Goal: Book appointment/travel/reservation

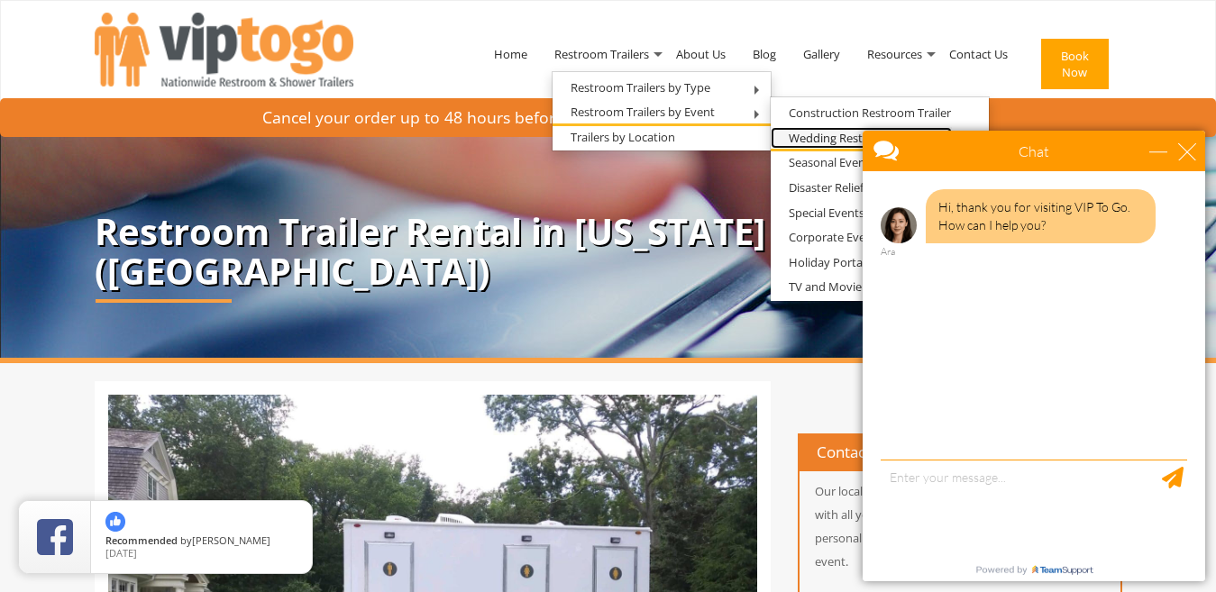
click at [822, 139] on link "Wedding Restroom Trailers" at bounding box center [860, 138] width 181 height 23
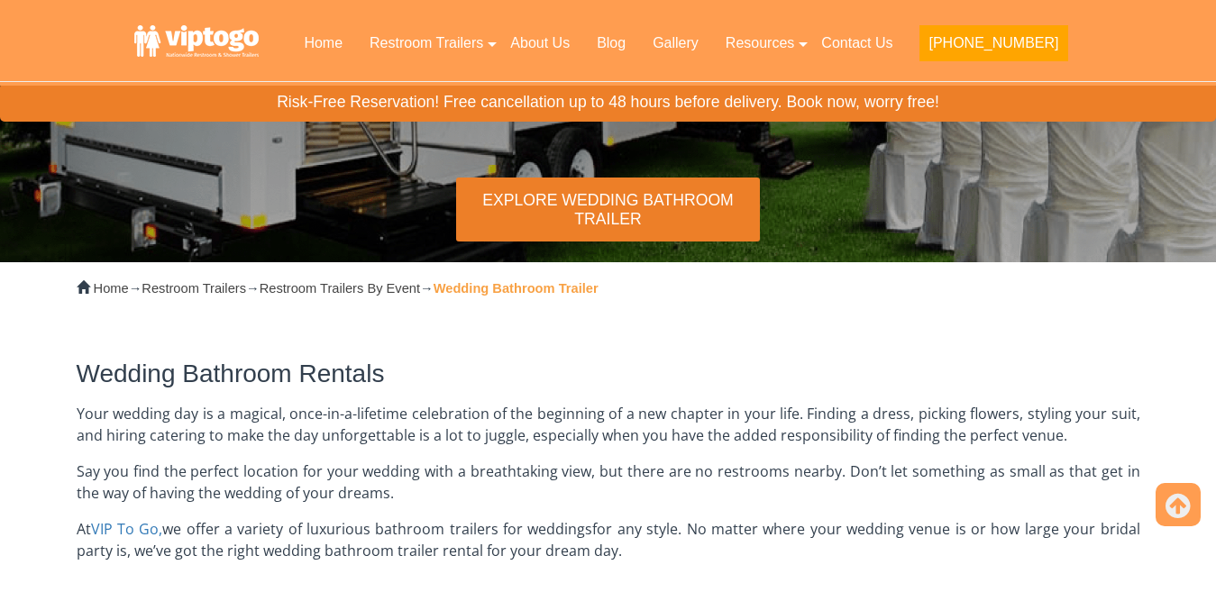
scroll to position [183, 0]
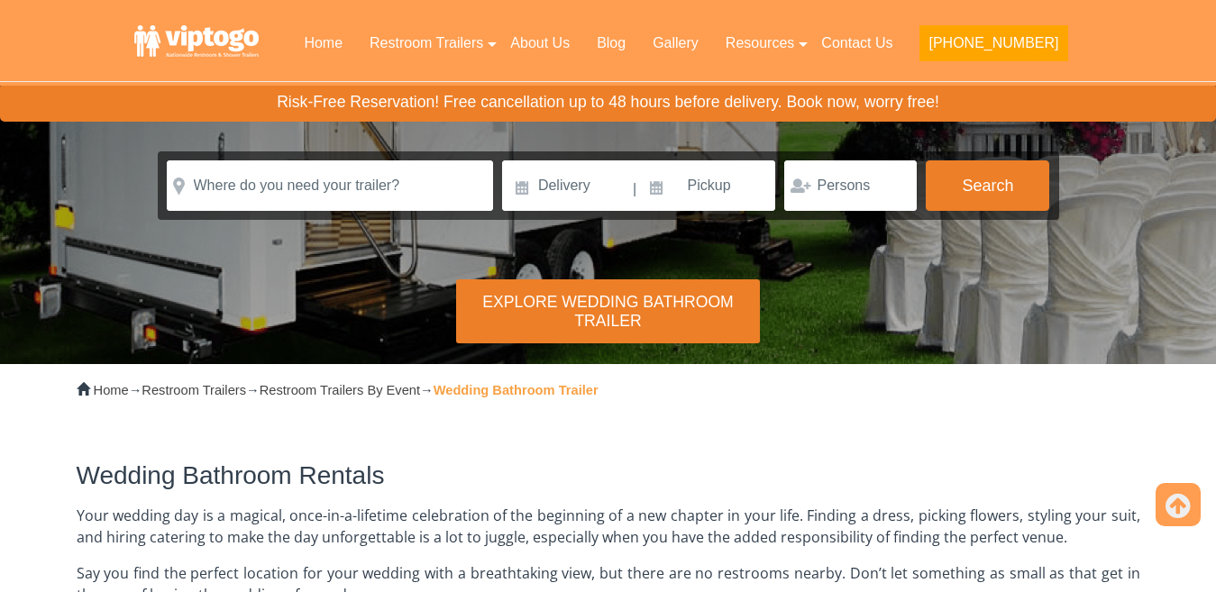
click at [575, 309] on div "Explore Wedding Bathroom Trailer" at bounding box center [608, 311] width 304 height 64
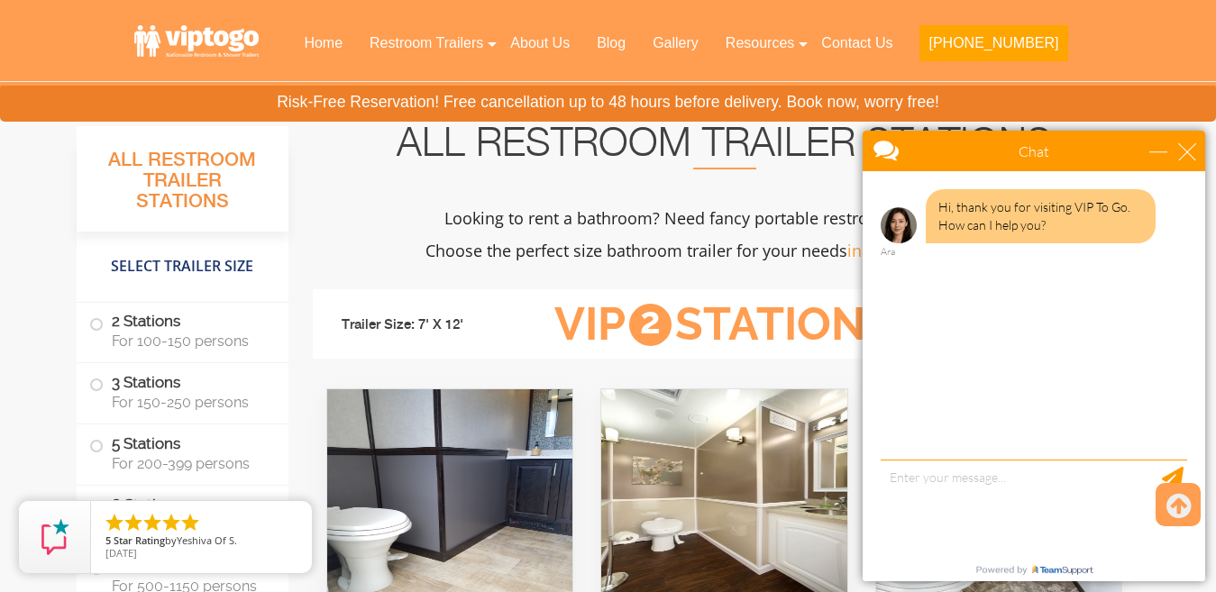
scroll to position [1546, 0]
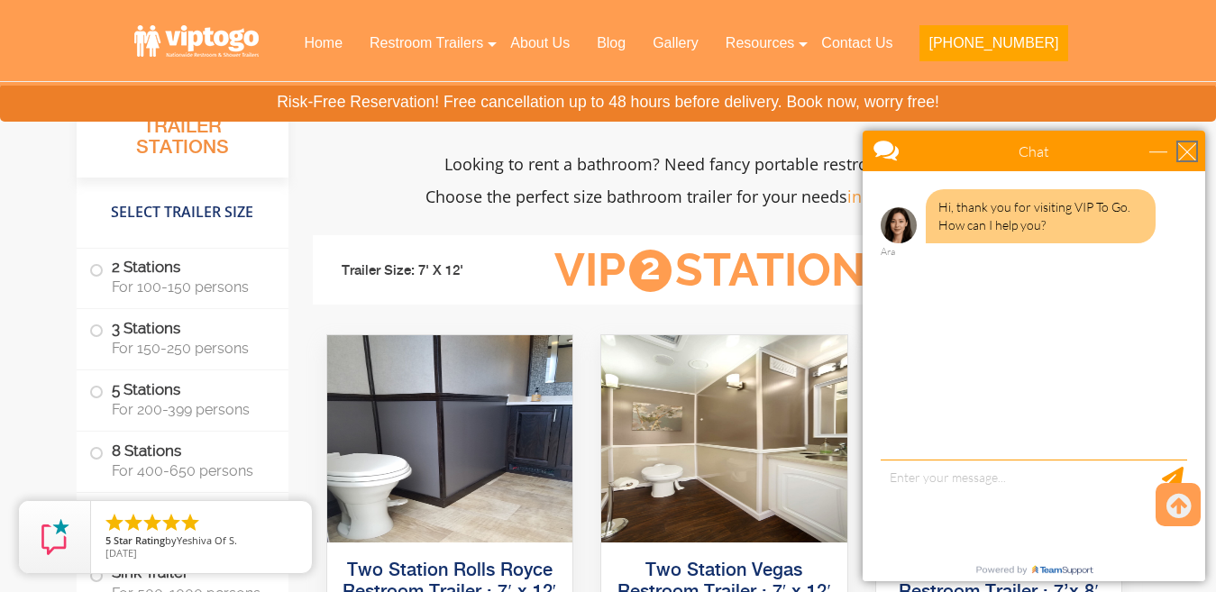
click at [1191, 153] on div "close" at bounding box center [1187, 151] width 18 height 18
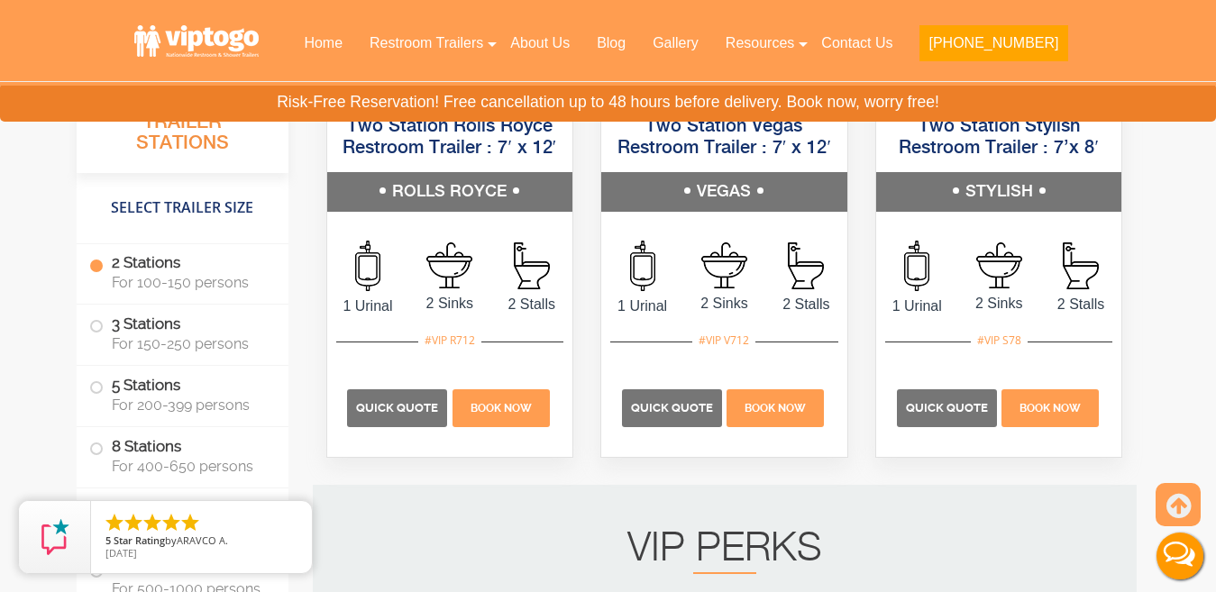
scroll to position [1966, 0]
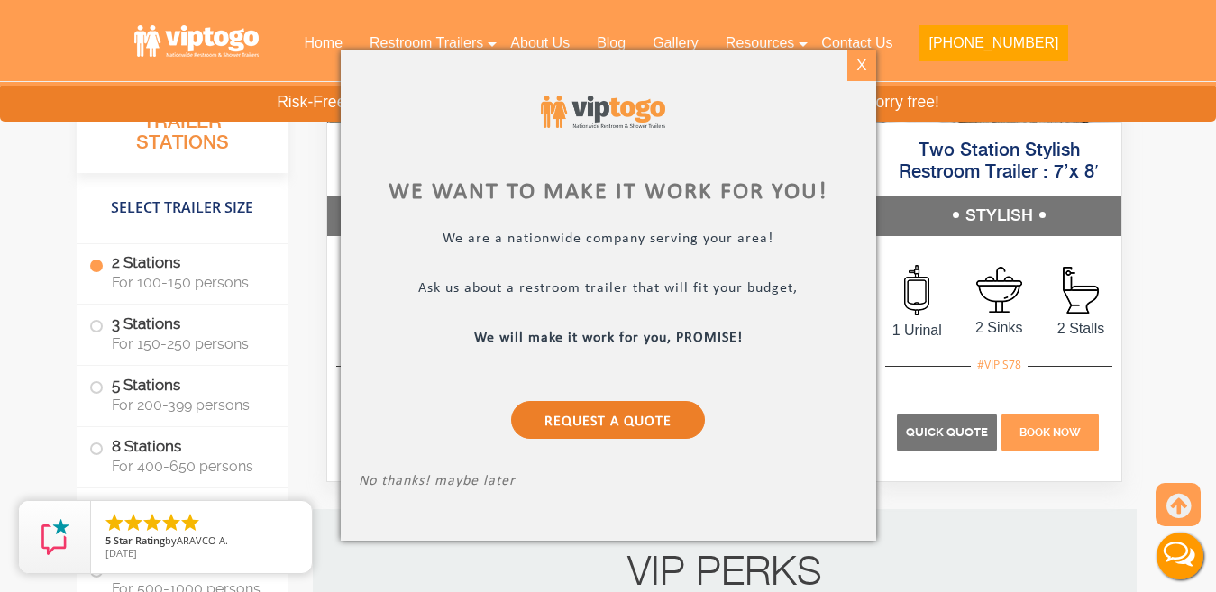
click at [853, 73] on div "X" at bounding box center [861, 65] width 28 height 31
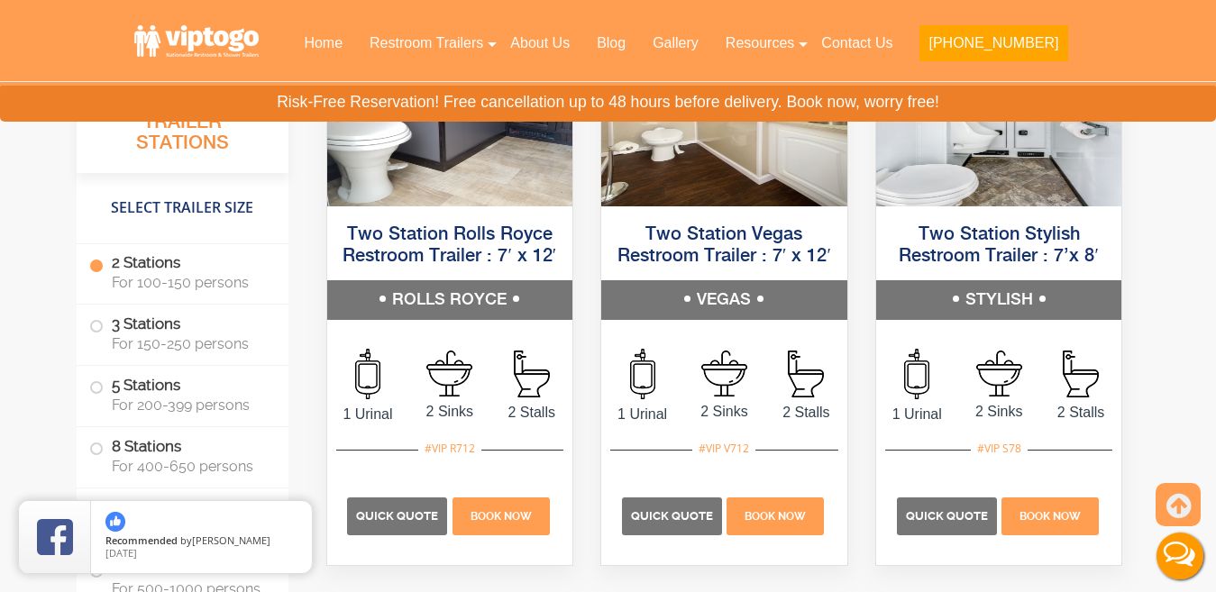
scroll to position [1907, 0]
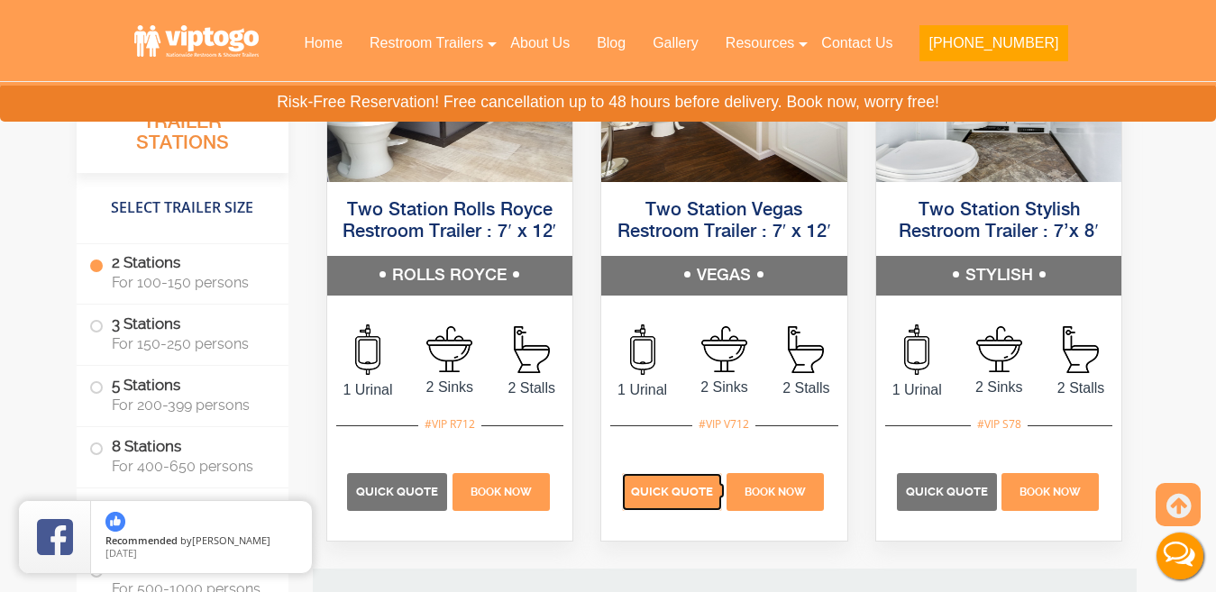
click at [656, 496] on span "Quick Quote" at bounding box center [672, 492] width 82 height 14
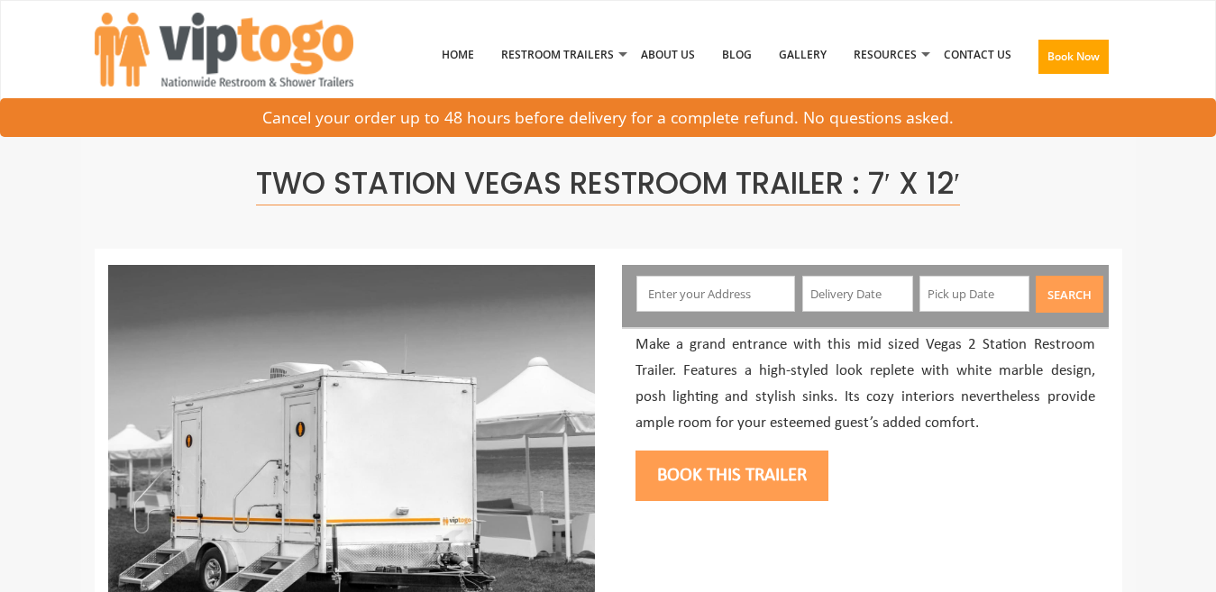
click at [749, 309] on input "text" at bounding box center [715, 294] width 159 height 36
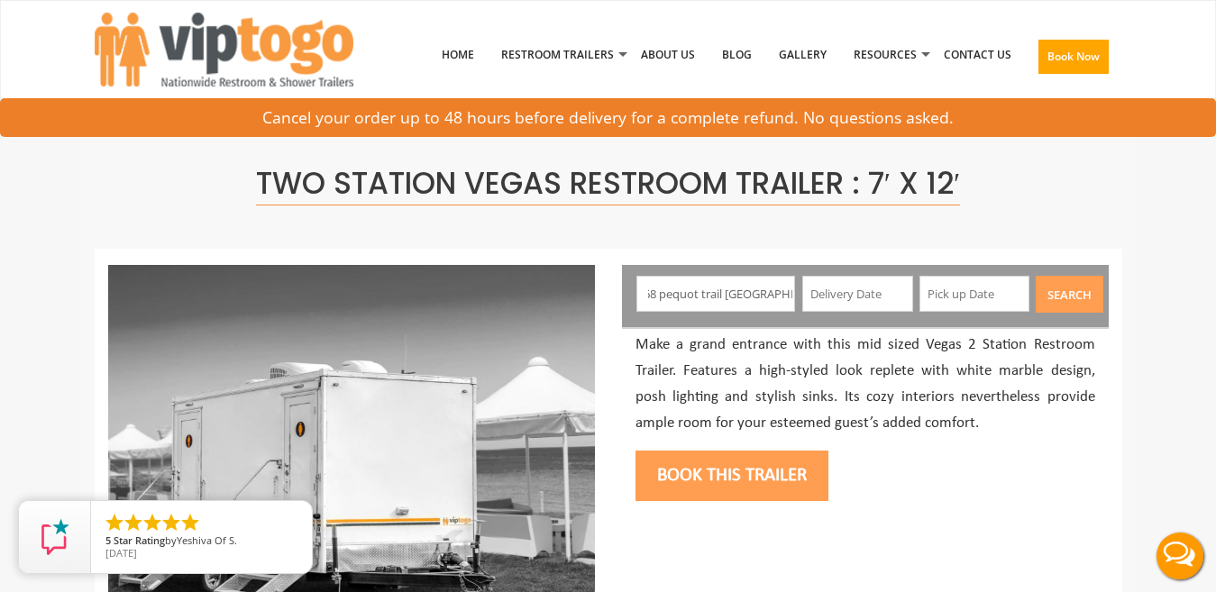
scroll to position [0, 22]
type input "1168 pequot trail stonington ct"
click at [850, 305] on input "text" at bounding box center [857, 294] width 111 height 36
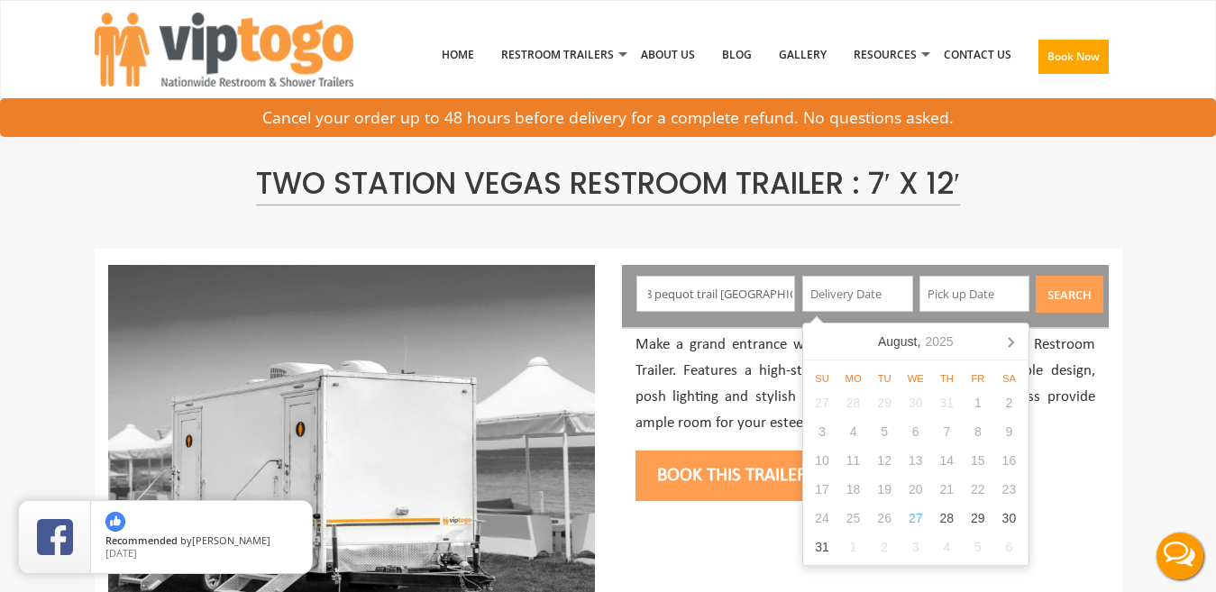
scroll to position [0, 0]
type input "09/24/2026"
click at [957, 290] on input "text" at bounding box center [974, 294] width 111 height 36
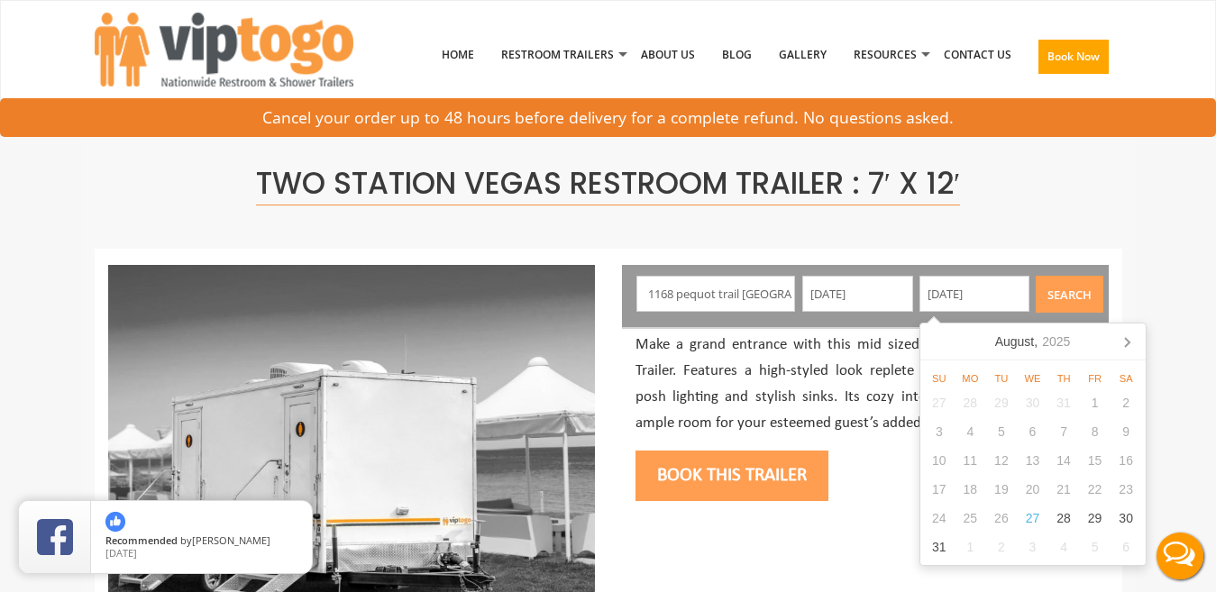
type input "09/27/2026"
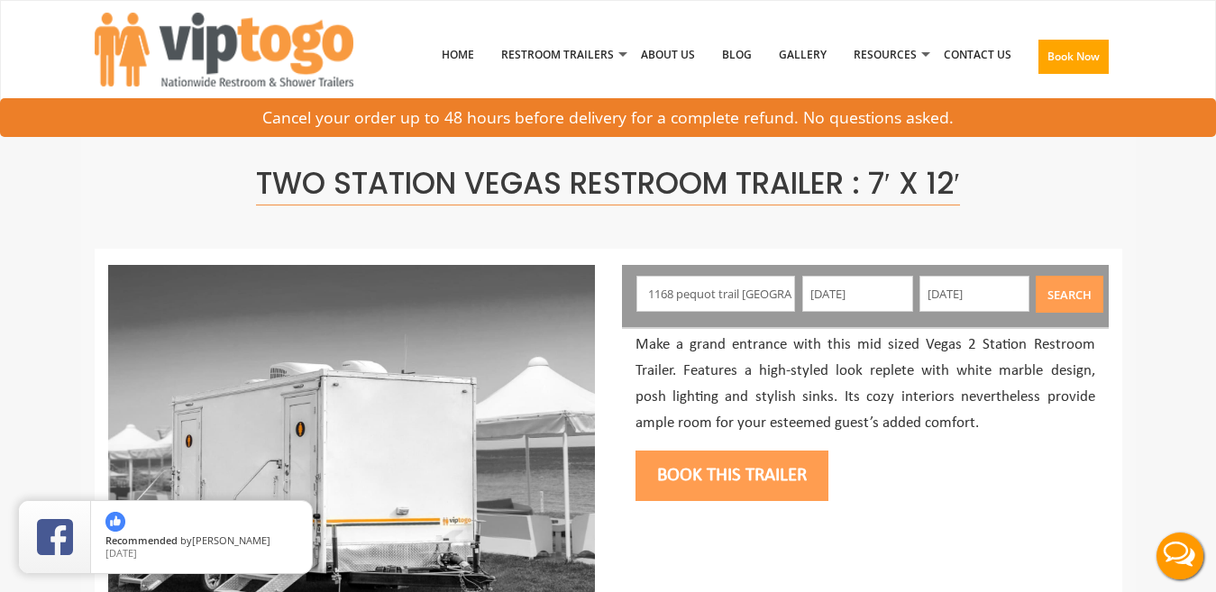
click at [1055, 294] on button "Search" at bounding box center [1069, 294] width 68 height 37
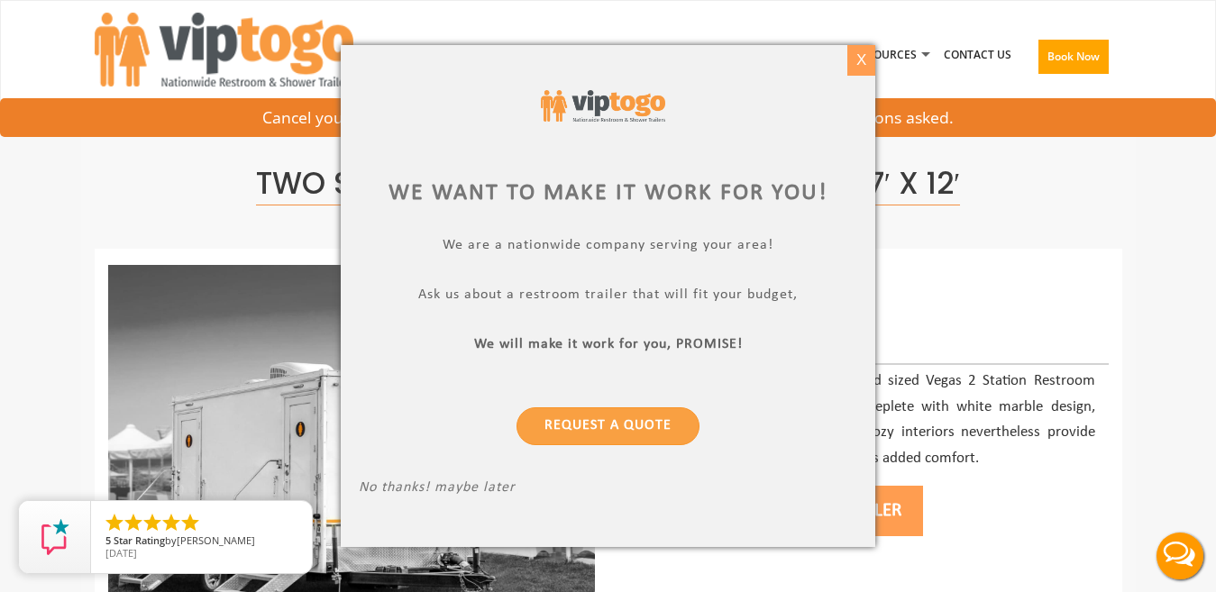
click at [850, 61] on div "X" at bounding box center [861, 60] width 28 height 31
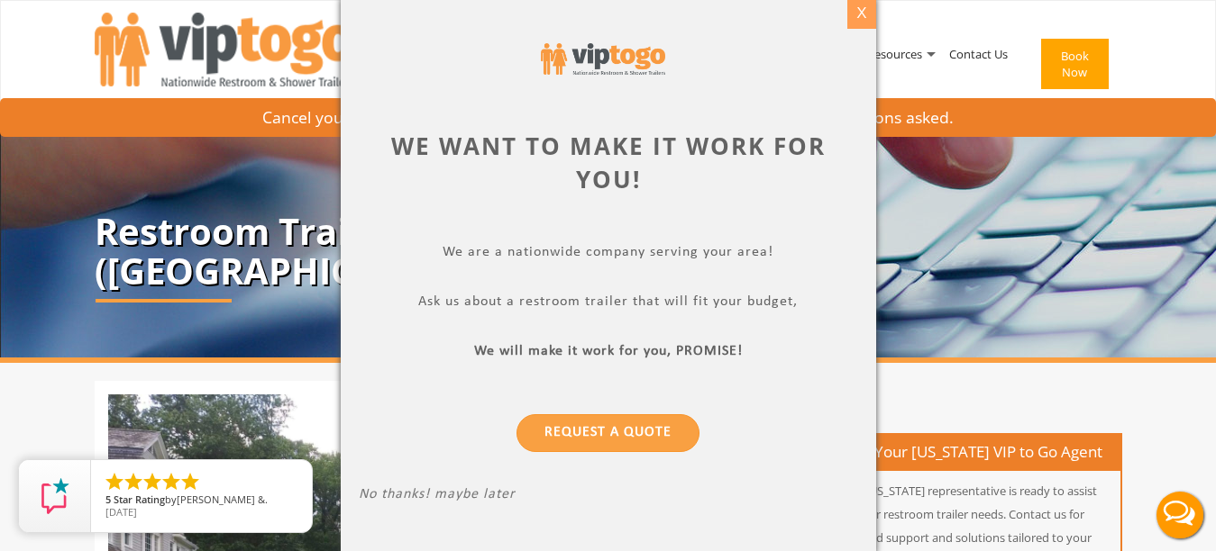
click at [866, 10] on div "X" at bounding box center [861, 13] width 28 height 31
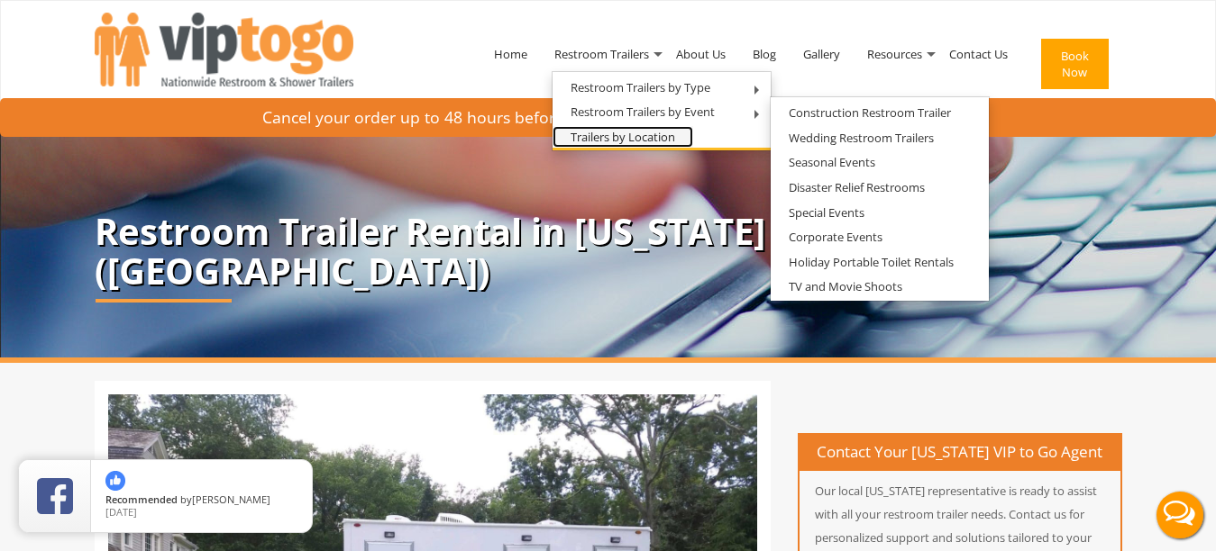
click at [657, 132] on link "Trailers by Location" at bounding box center [622, 137] width 141 height 23
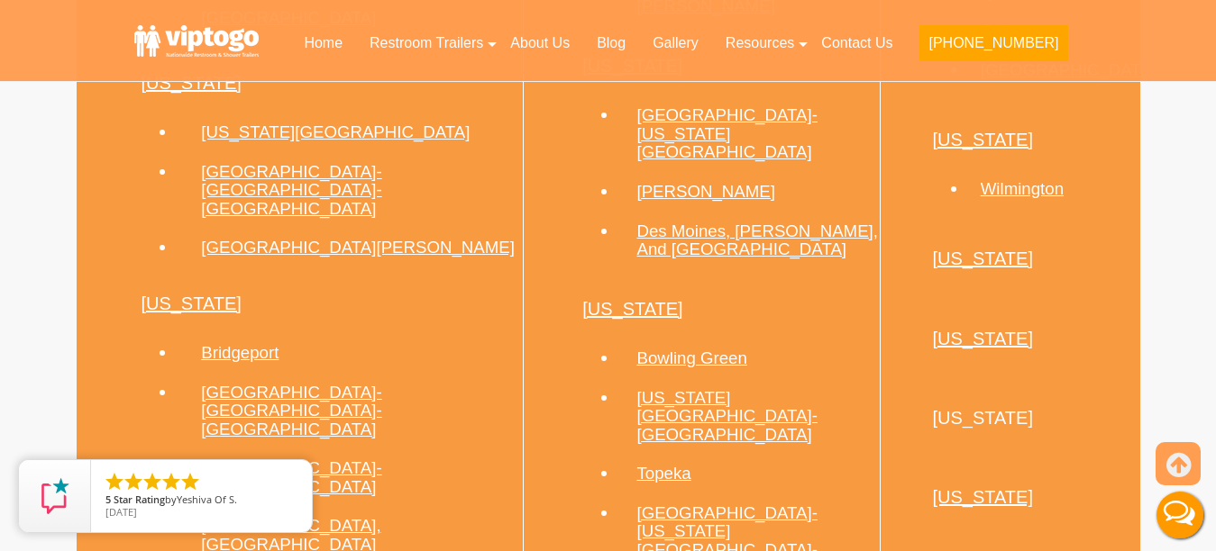
scroll to position [2149, 0]
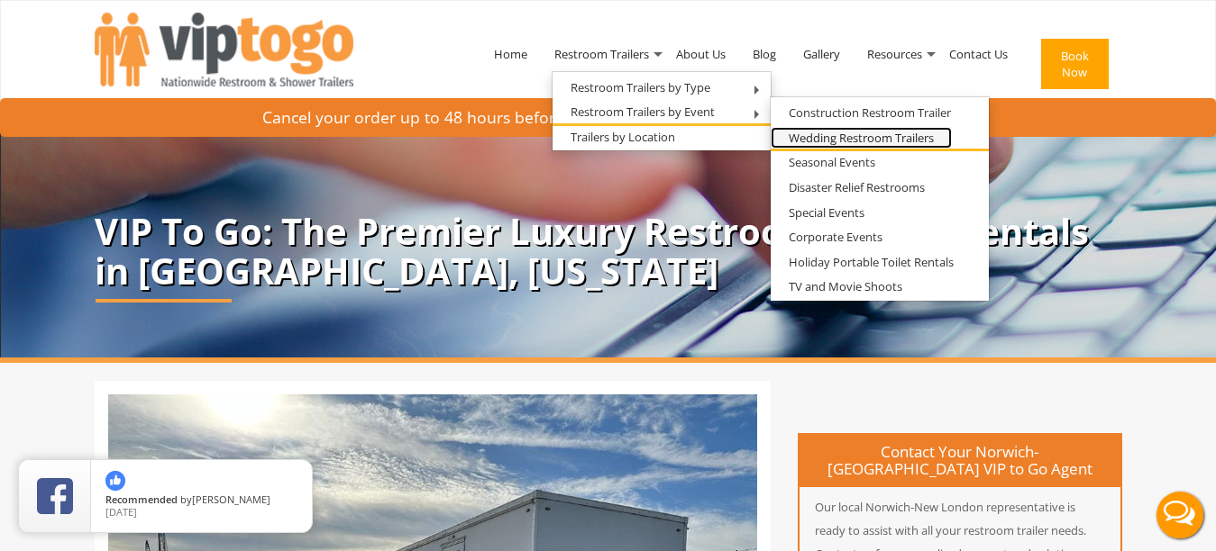
click at [823, 143] on link "Wedding Restroom Trailers" at bounding box center [860, 138] width 181 height 23
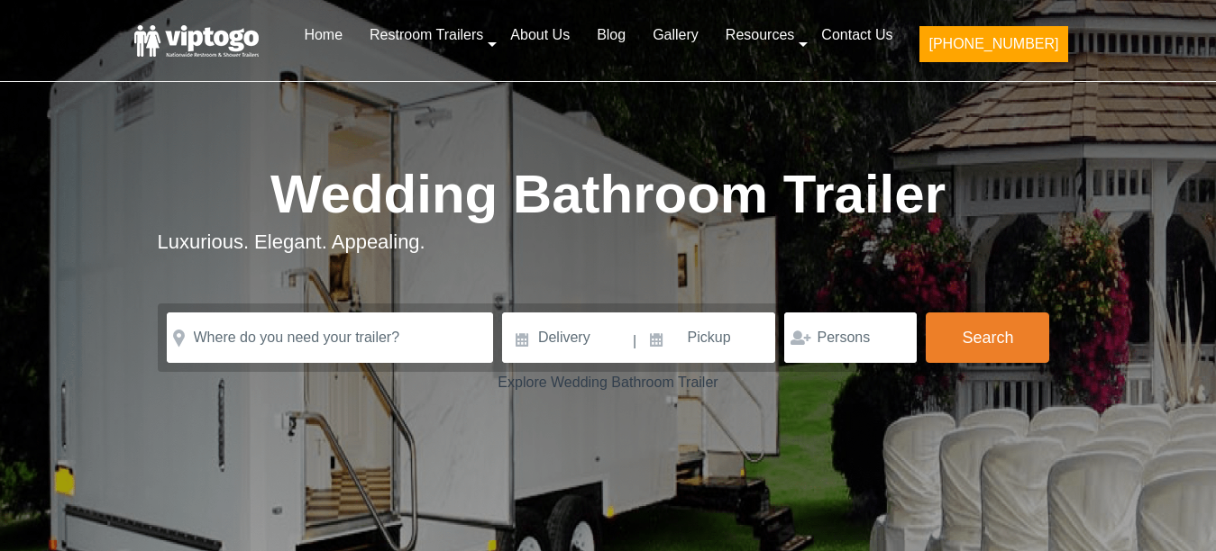
scroll to position [1027, 0]
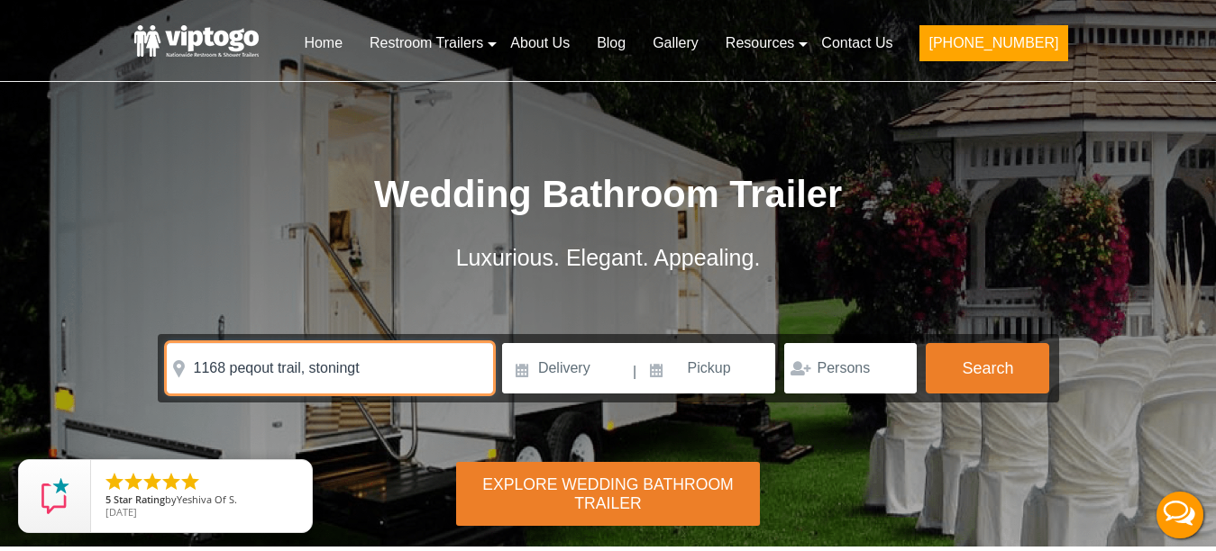
scroll to position [0, 0]
type input "1168 peqout trail, [GEOGRAPHIC_DATA], [GEOGRAPHIC_DATA]"
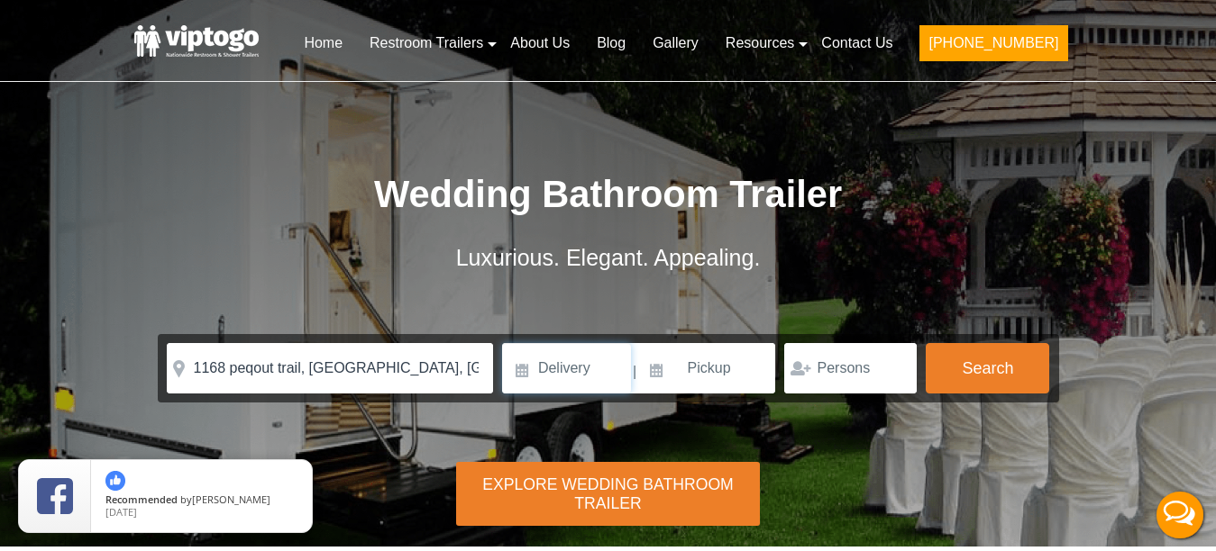
click at [562, 378] on input at bounding box center [566, 368] width 129 height 50
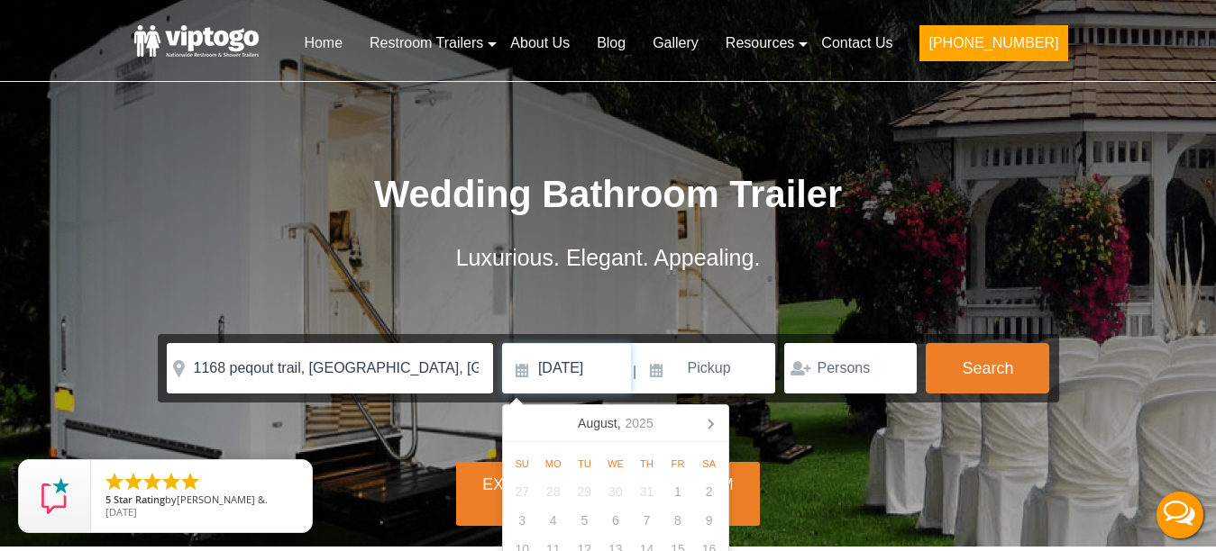
type input "[DATE]"
click at [712, 368] on input at bounding box center [707, 368] width 137 height 50
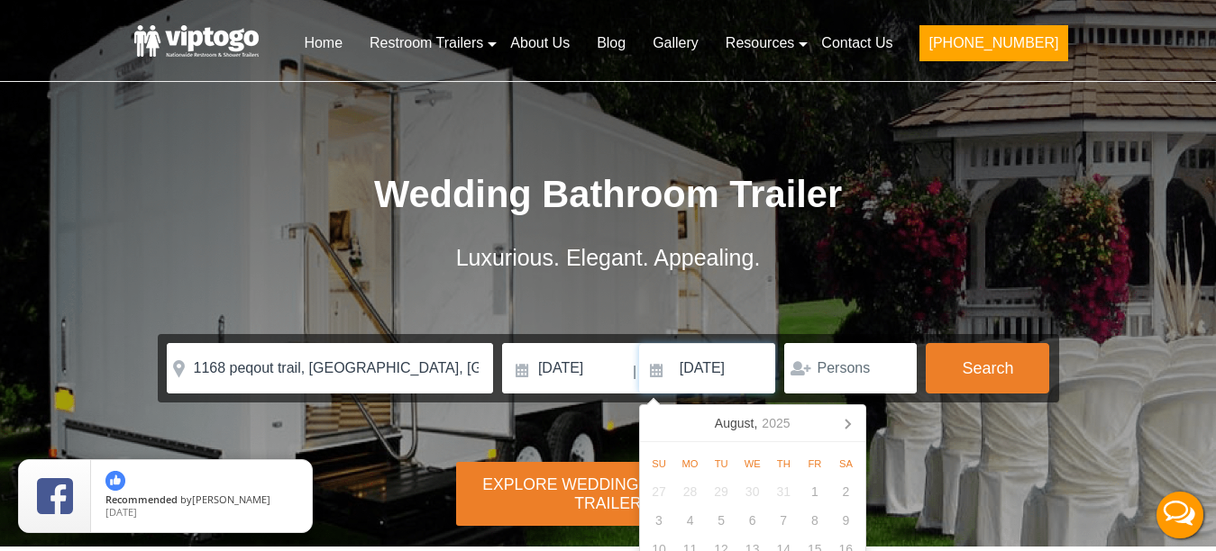
type input "[DATE]"
click at [830, 365] on input "number" at bounding box center [850, 368] width 132 height 50
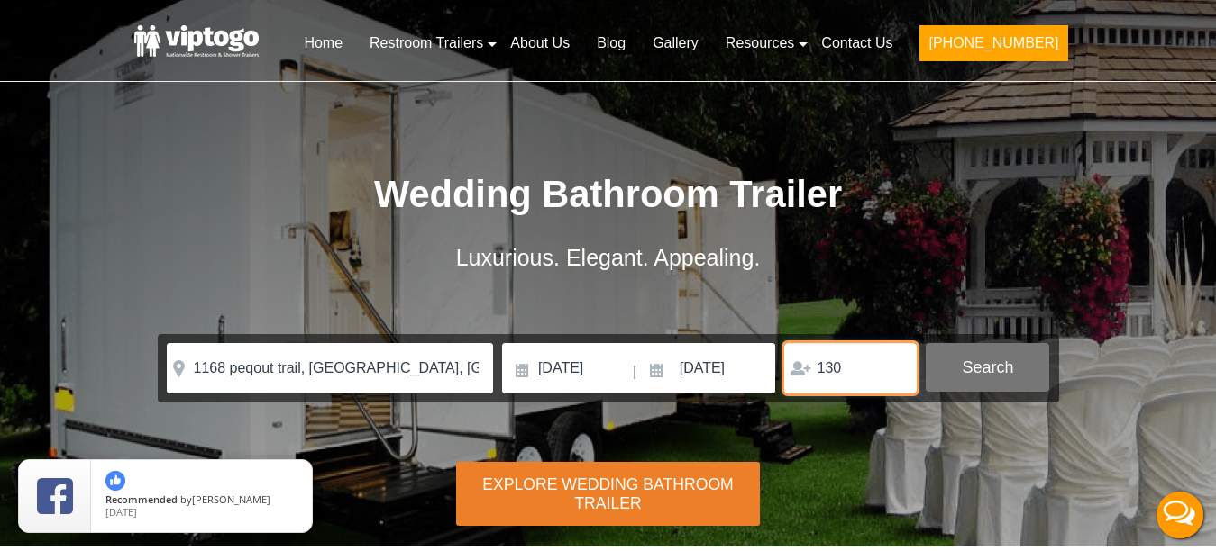
type input "130"
click at [975, 362] on button "Search" at bounding box center [986, 367] width 123 height 49
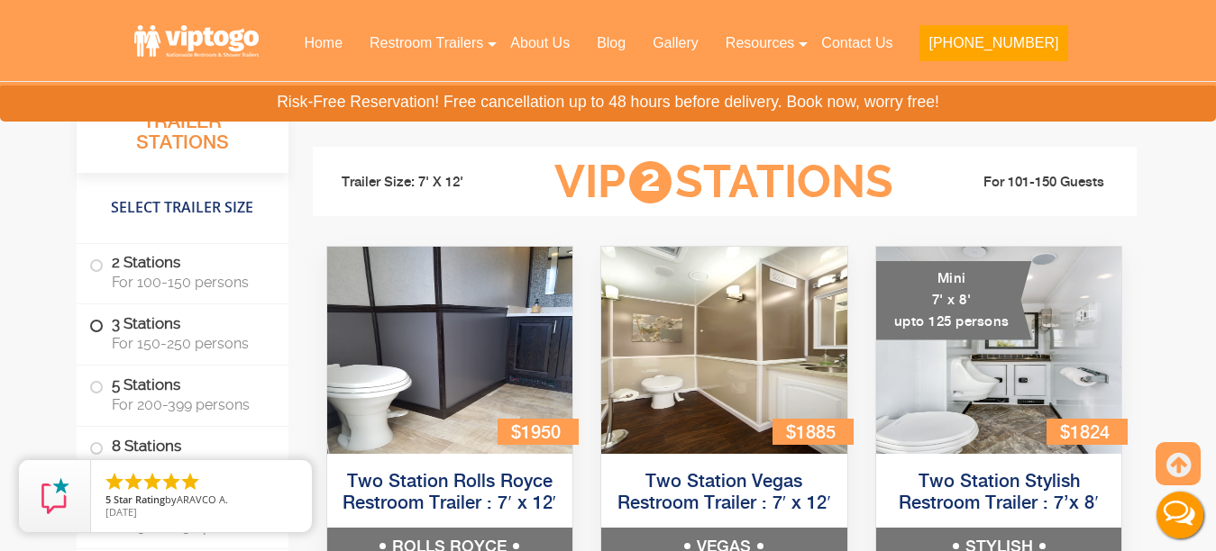
scroll to position [1618, 0]
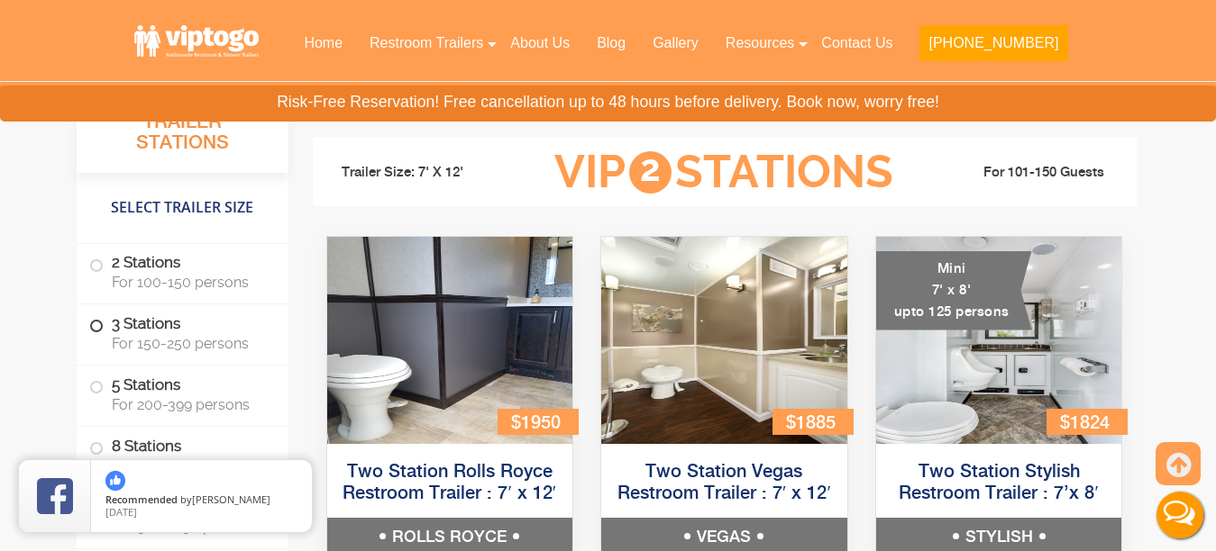
click at [96, 335] on label "3 Stations For 150-250 persons" at bounding box center [182, 333] width 187 height 56
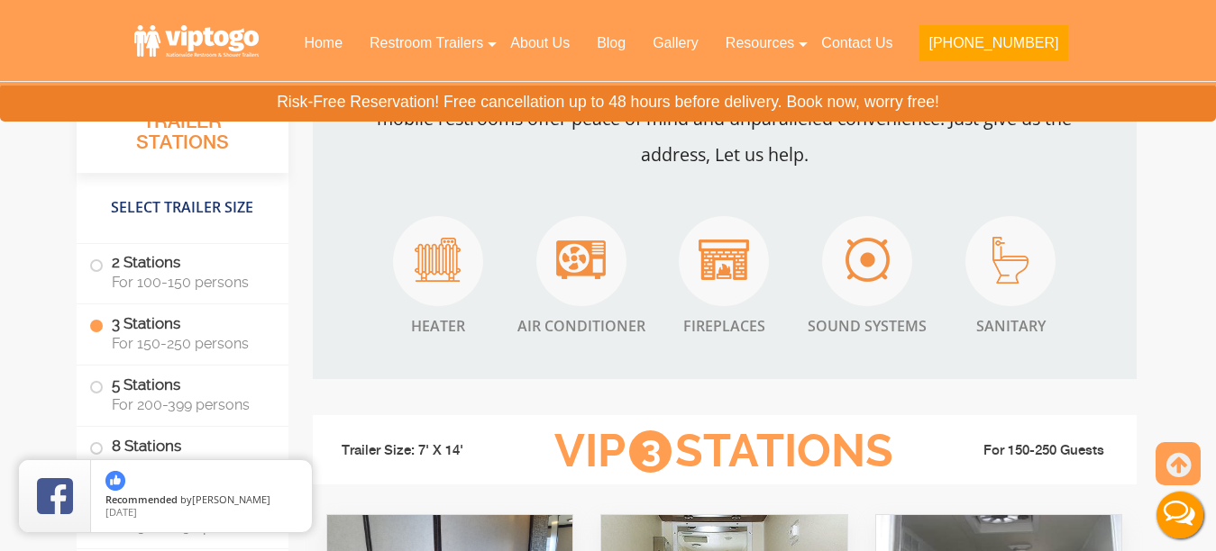
scroll to position [2851, 0]
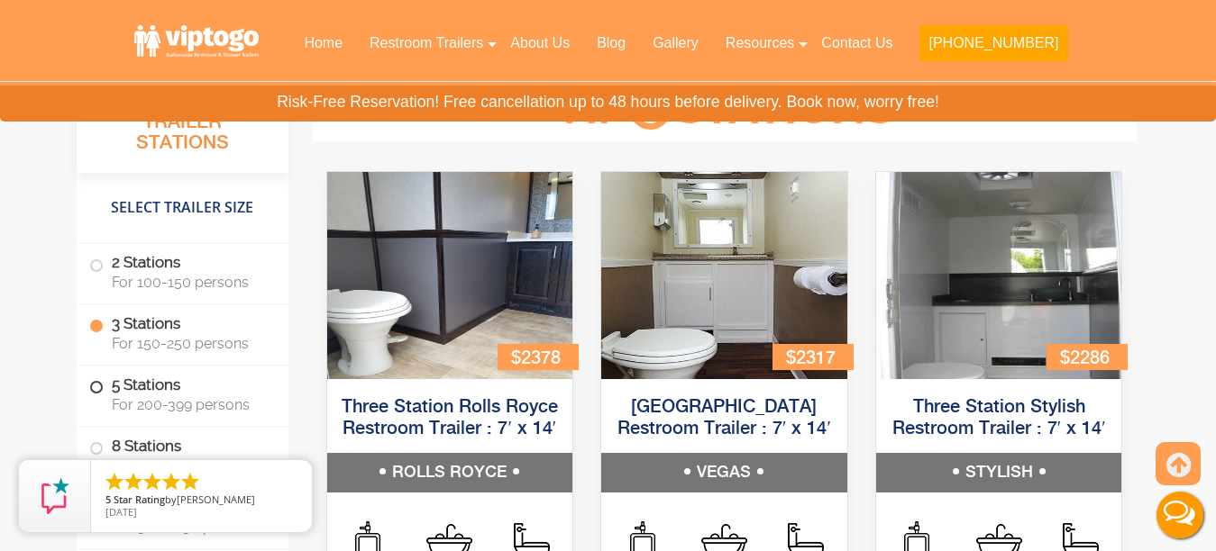
click at [103, 379] on label "5 Stations For 200-399 persons" at bounding box center [182, 395] width 187 height 56
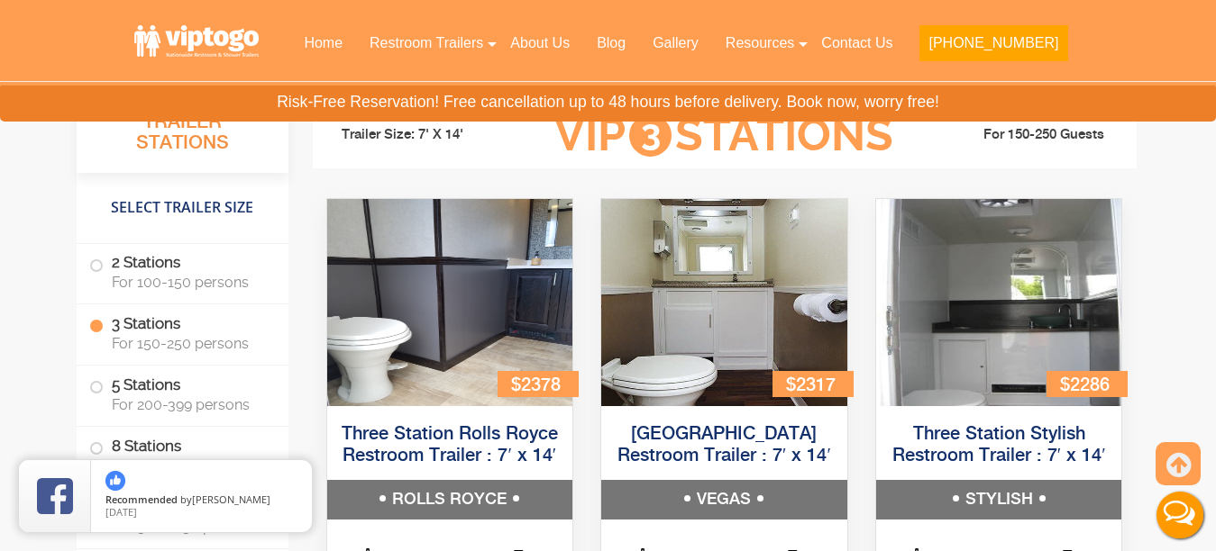
scroll to position [2847, 0]
